Goal: Transaction & Acquisition: Purchase product/service

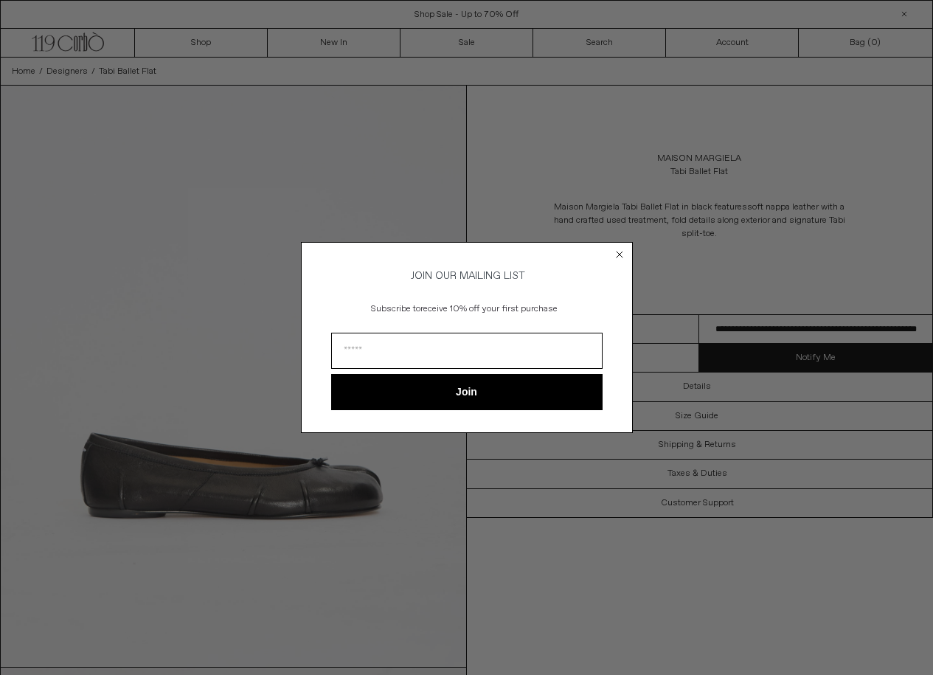
click at [634, 244] on div "Close dialog JOIN OUR MAILING LIST Subscribe to receive 10% off your first purc…" at bounding box center [466, 337] width 361 height 220
click at [622, 247] on icon "Close dialog" at bounding box center [619, 254] width 15 height 15
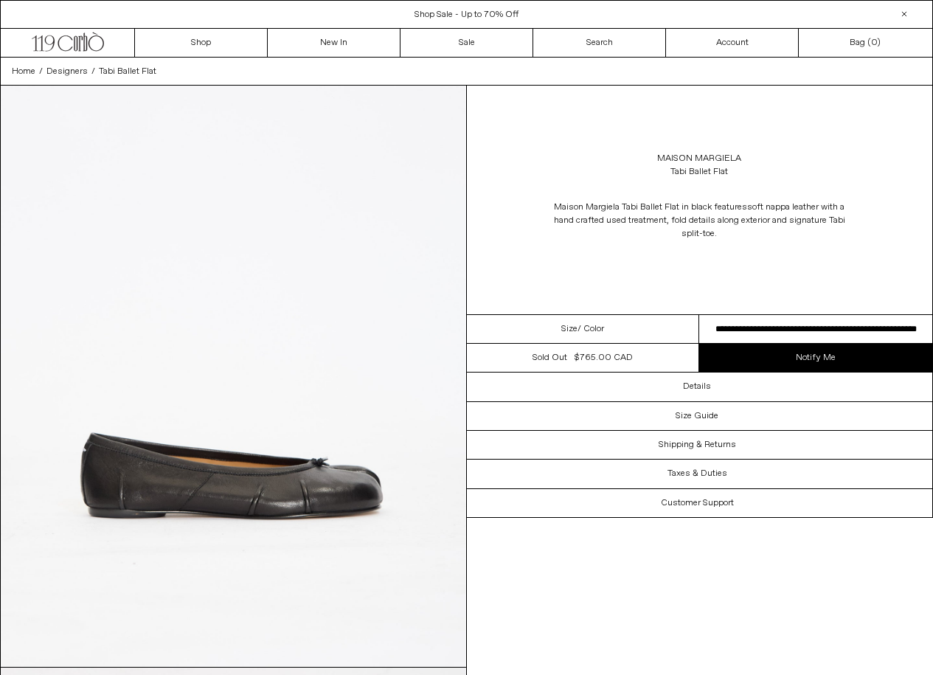
click at [621, 249] on div "Close dialog JOIN OUR MAILING LIST Subscribe to receive 10% off your first purc…" at bounding box center [467, 359] width 332 height 220
click at [273, 313] on img at bounding box center [233, 376] width 465 height 581
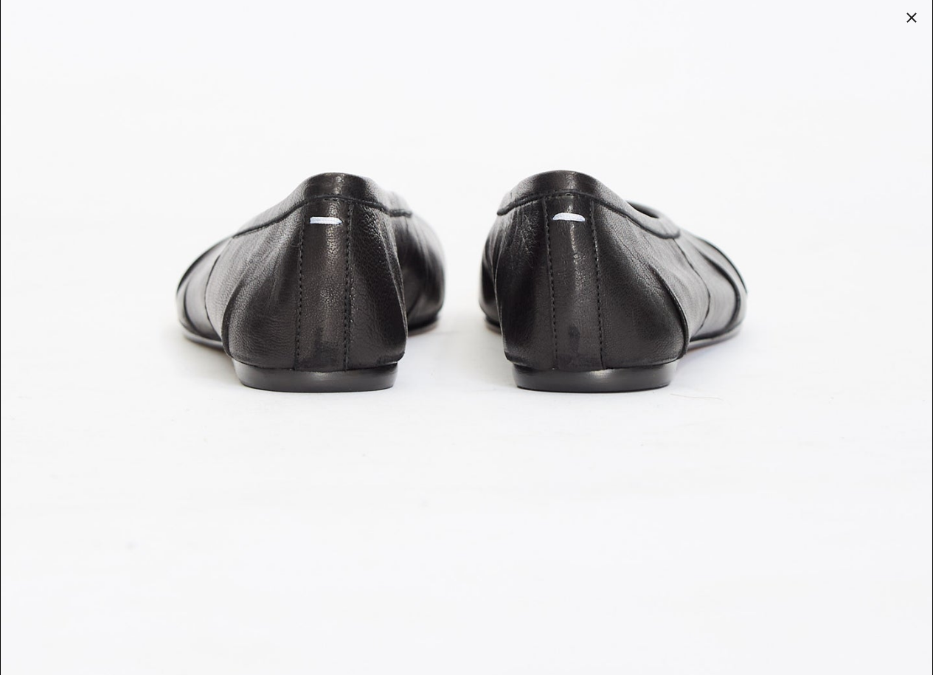
scroll to position [3985, 0]
